Goal: Information Seeking & Learning: Learn about a topic

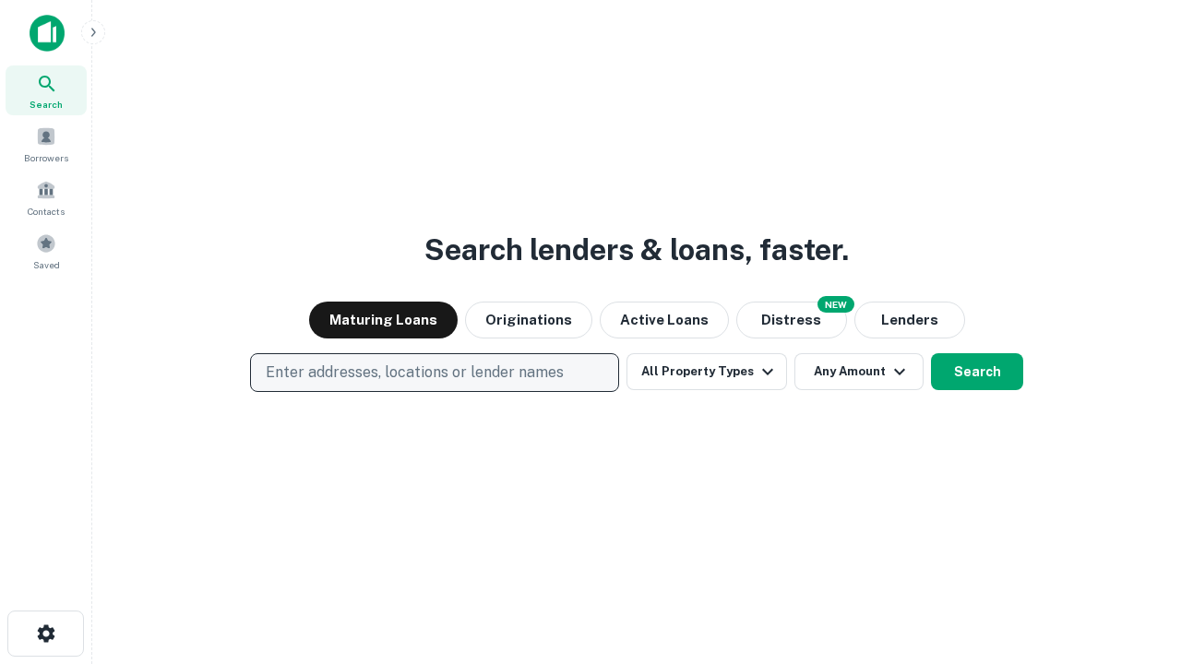
click at [434, 373] on p "Enter addresses, locations or lender names" at bounding box center [415, 373] width 298 height 22
type input "**********"
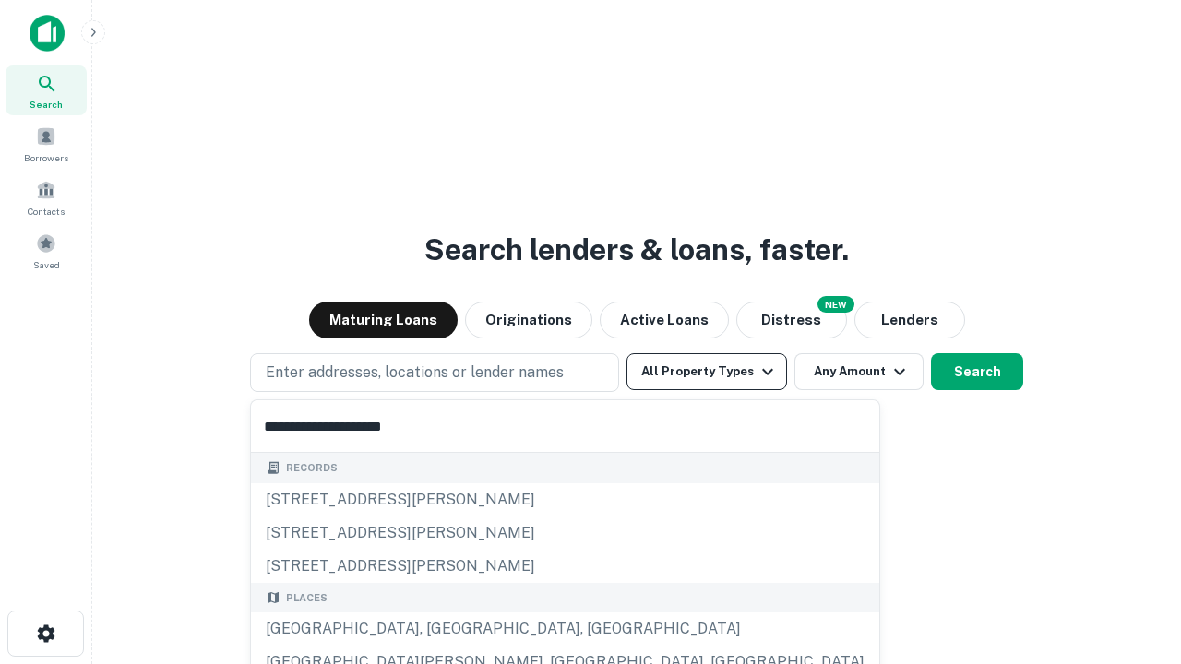
click at [441, 629] on div "[GEOGRAPHIC_DATA], [GEOGRAPHIC_DATA], [GEOGRAPHIC_DATA]" at bounding box center [565, 629] width 628 height 33
click at [707, 372] on button "All Property Types" at bounding box center [706, 371] width 161 height 37
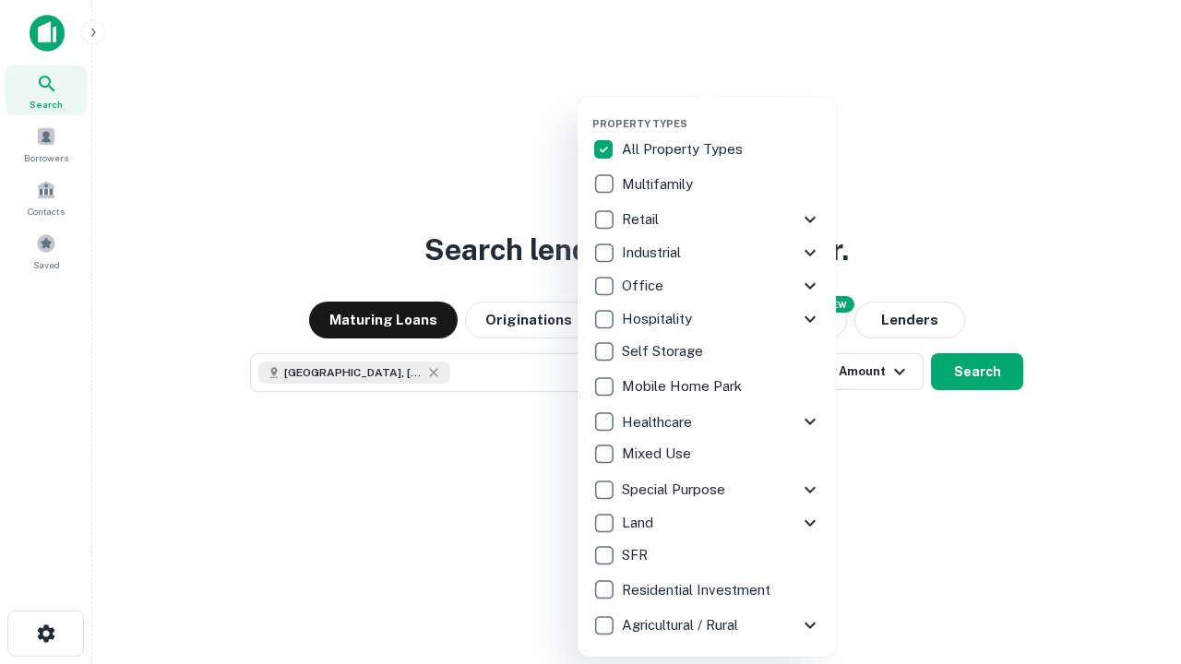
click at [721, 112] on button "button" at bounding box center [721, 112] width 258 height 1
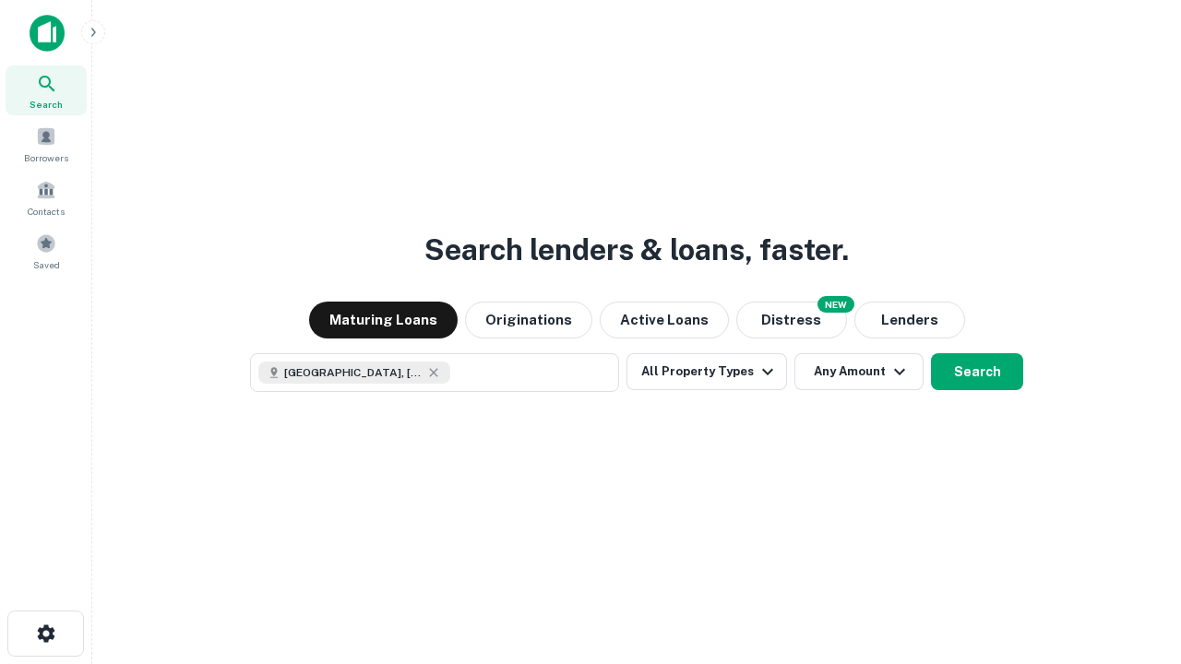
scroll to position [30, 0]
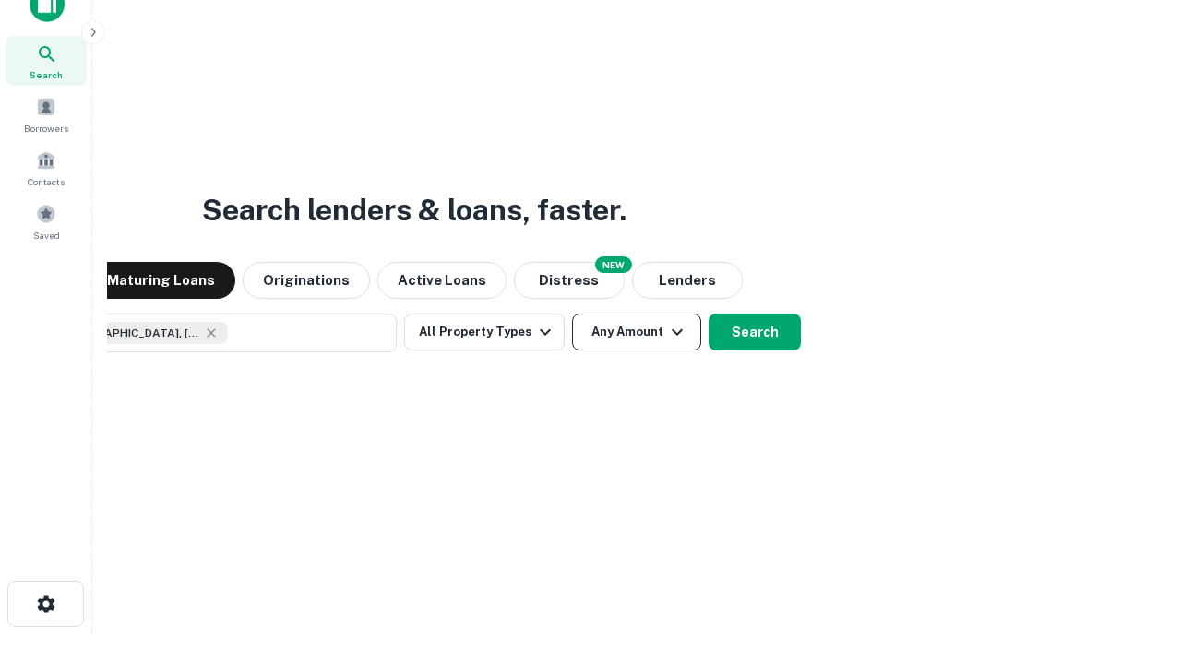
click at [572, 314] on button "Any Amount" at bounding box center [636, 332] width 129 height 37
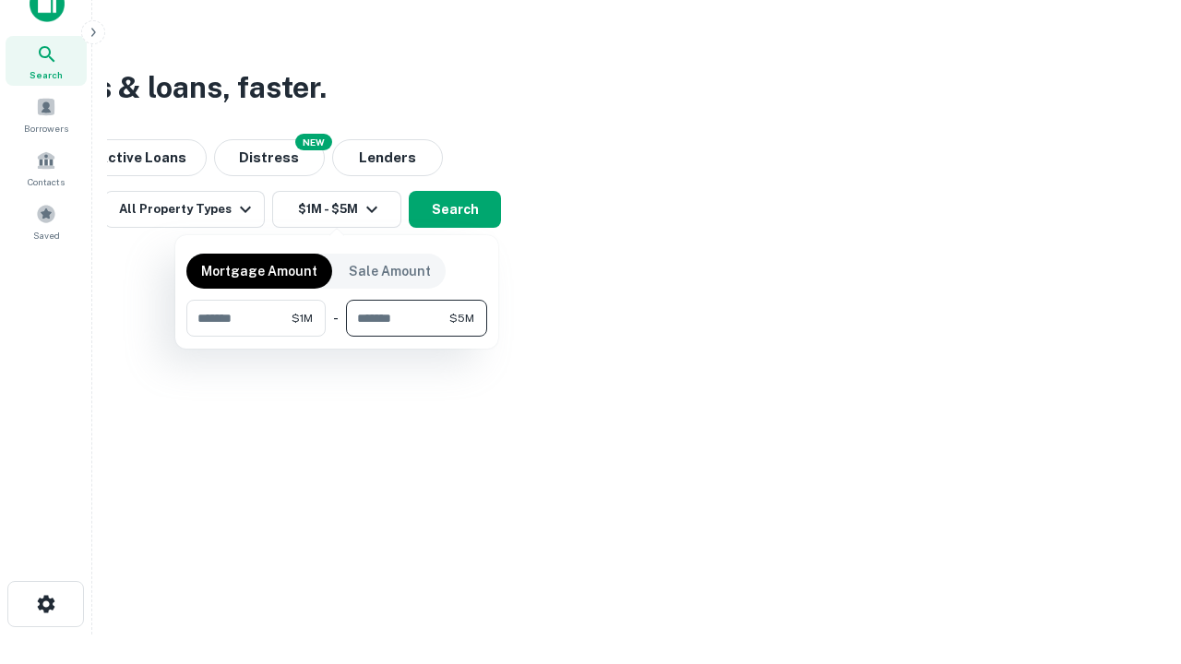
type input "*******"
click at [337, 337] on button "button" at bounding box center [336, 337] width 301 height 1
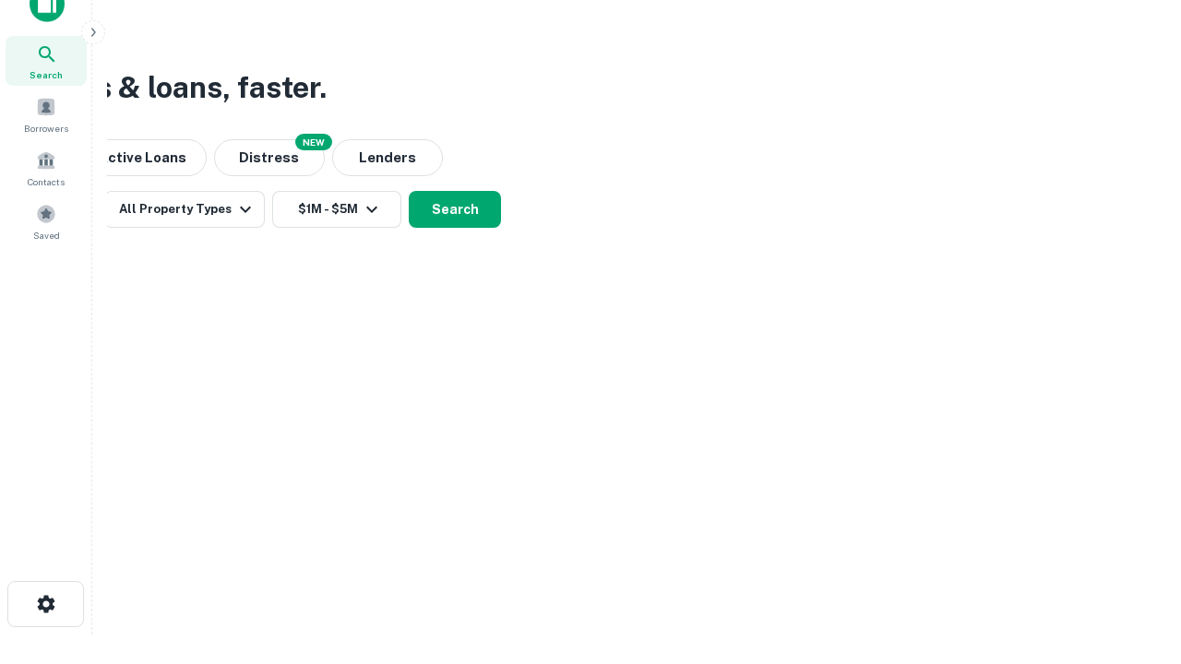
scroll to position [30, 0]
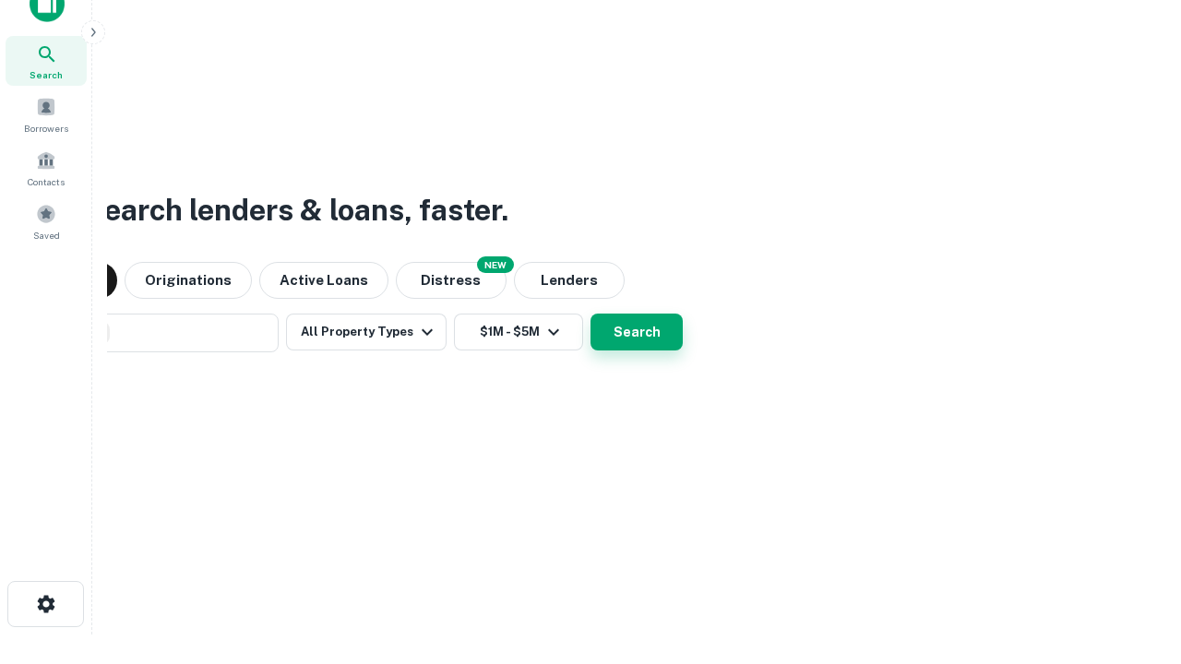
click at [590, 314] on button "Search" at bounding box center [636, 332] width 92 height 37
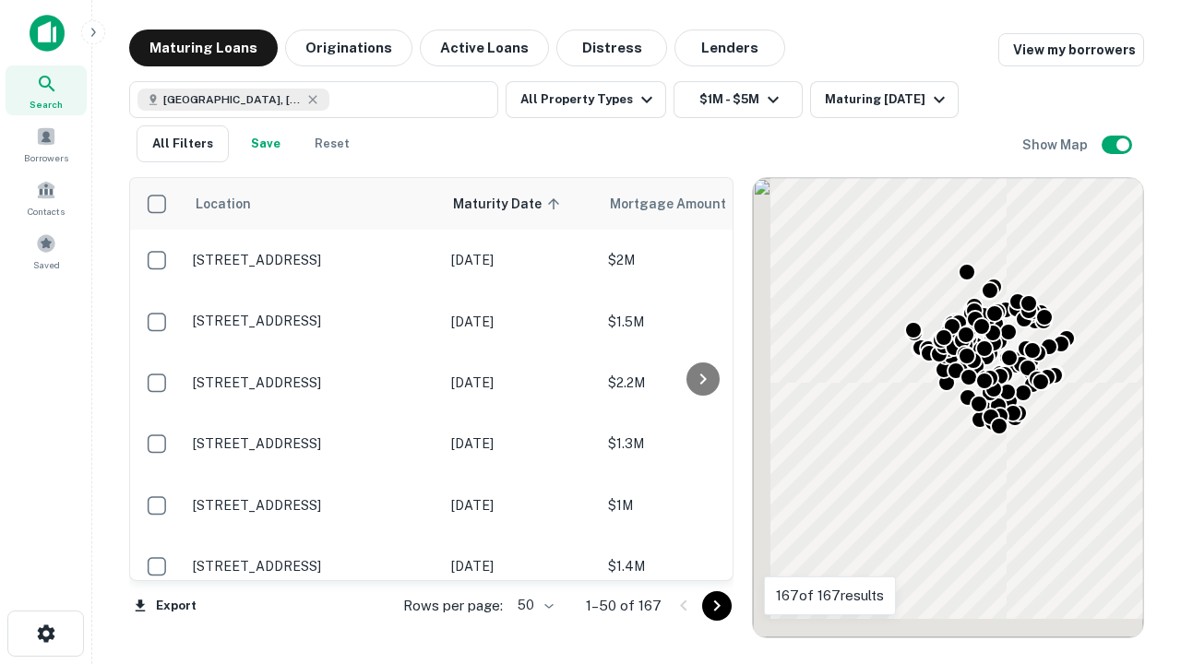
click at [532, 605] on body "Search Borrowers Contacts Saved Maturing Loans Originations Active Loans Distre…" at bounding box center [590, 332] width 1181 height 664
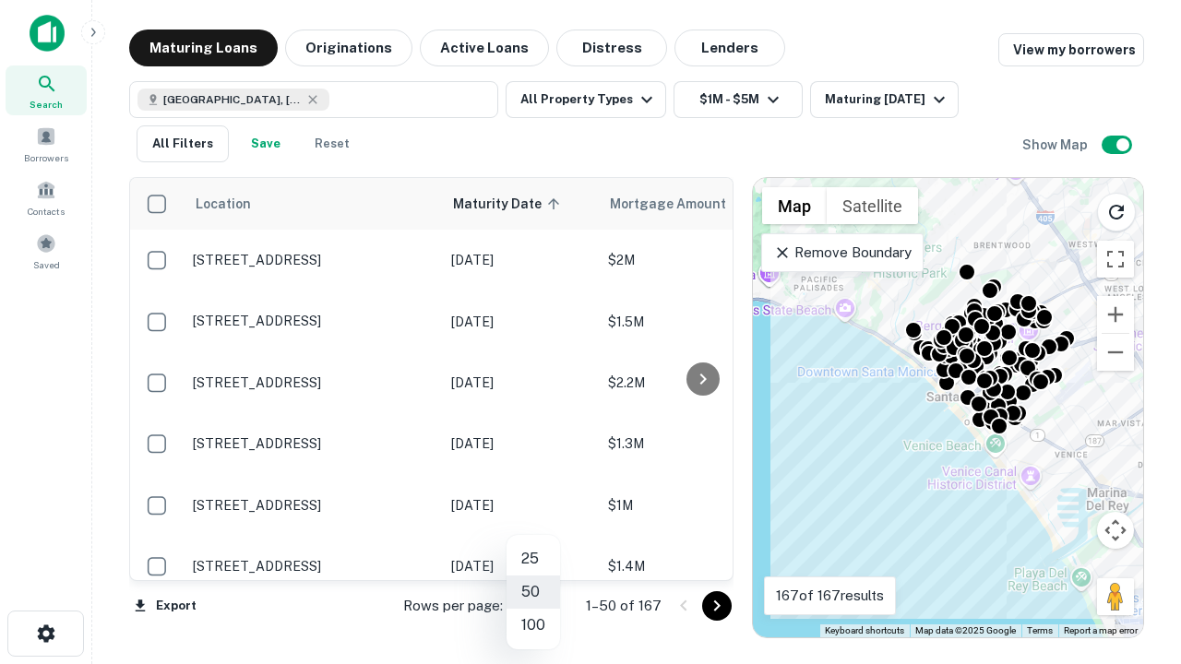
click at [533, 559] on li "25" at bounding box center [533, 558] width 54 height 33
